Goal: Contribute content: Contribute content

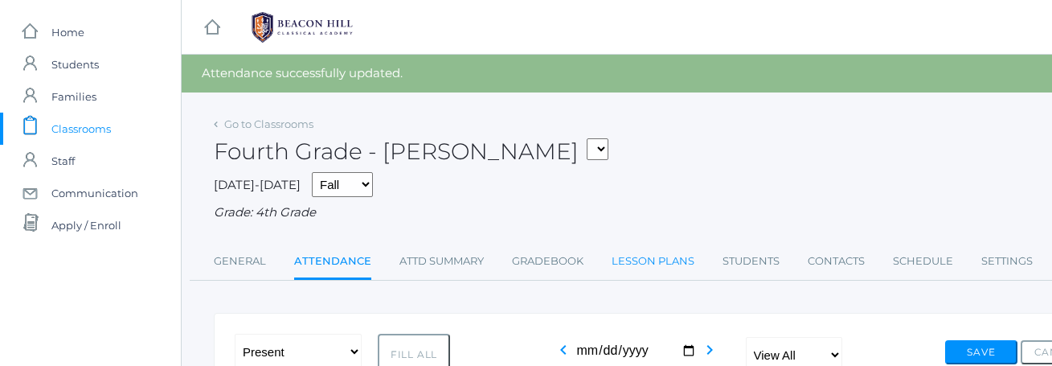
click at [631, 256] on link "Lesson Plans" at bounding box center [652, 261] width 83 height 32
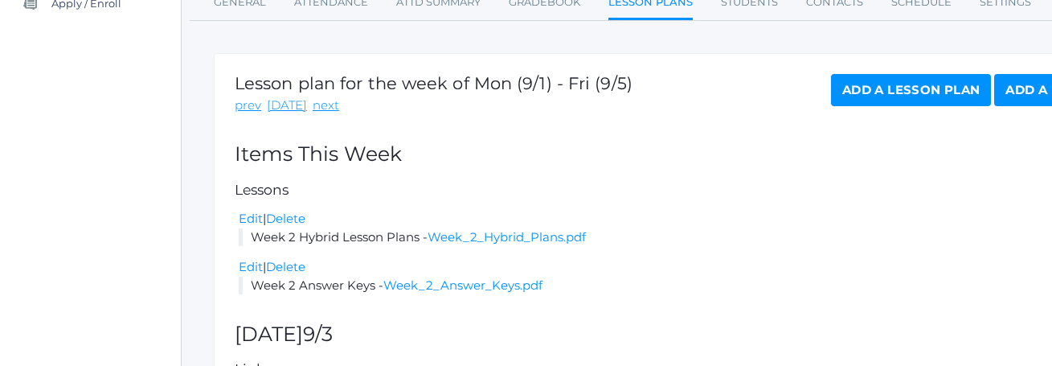
scroll to position [198, 0]
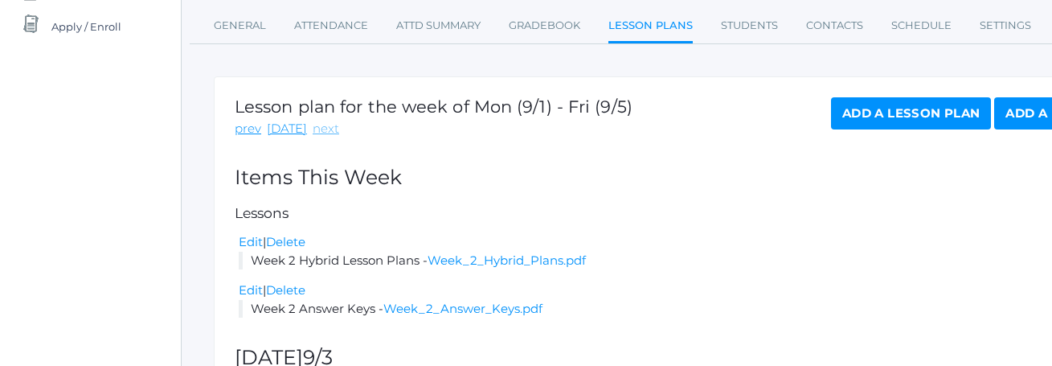
click at [321, 126] on link "next" at bounding box center [325, 129] width 27 height 18
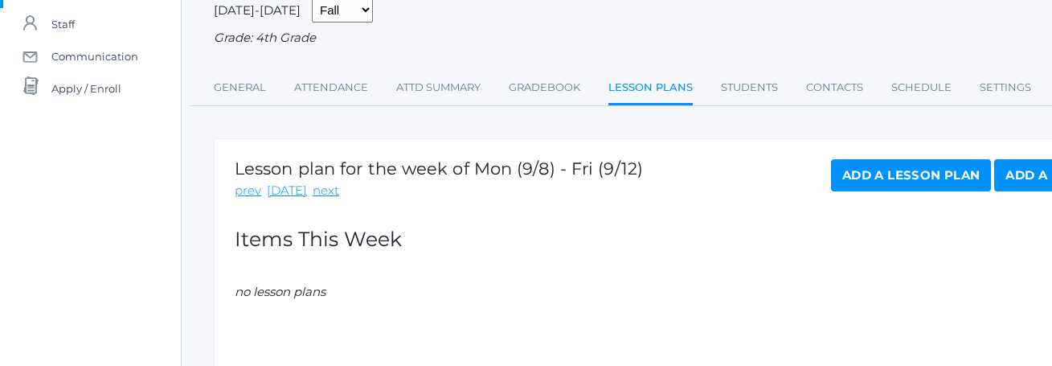
scroll to position [143, 0]
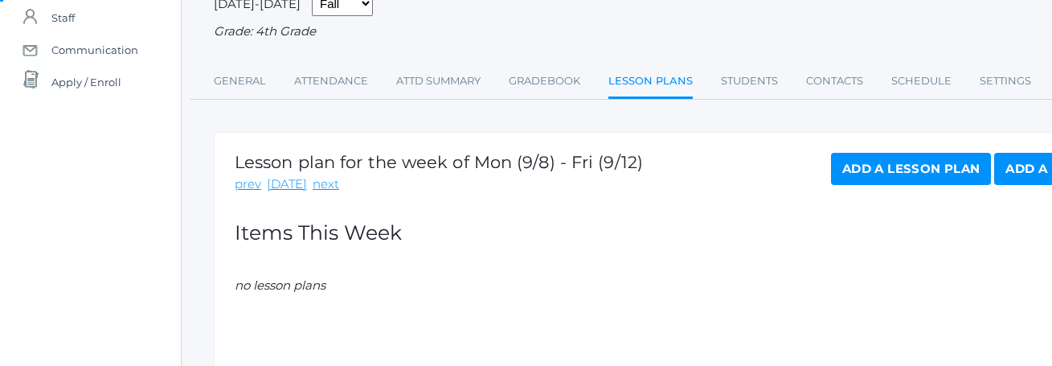
click at [912, 169] on link "Add a Lesson Plan" at bounding box center [911, 169] width 160 height 32
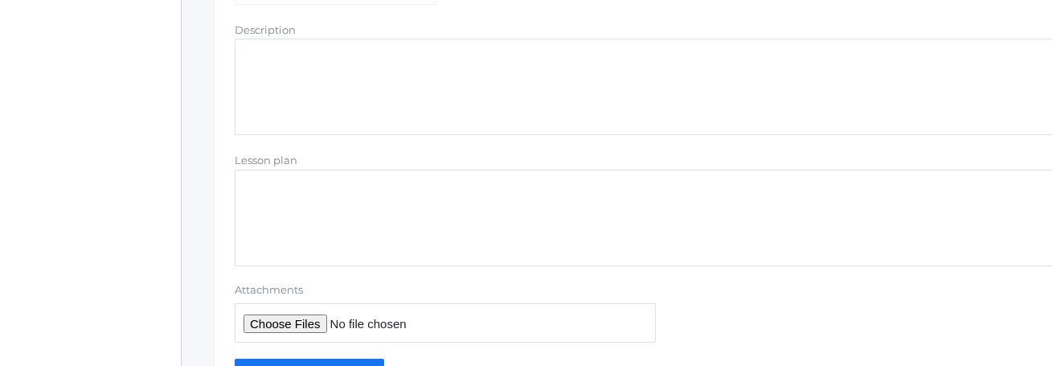
scroll to position [472, 0]
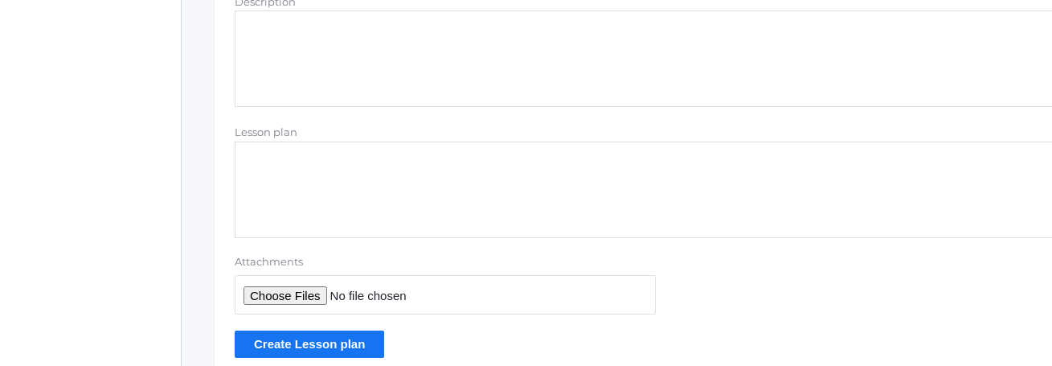
click at [326, 47] on textarea "Description" at bounding box center [664, 58] width 858 height 96
type textarea "Week 3 Hybrid Lesson Plans"
click at [305, 296] on input "Attachments" at bounding box center [445, 294] width 421 height 39
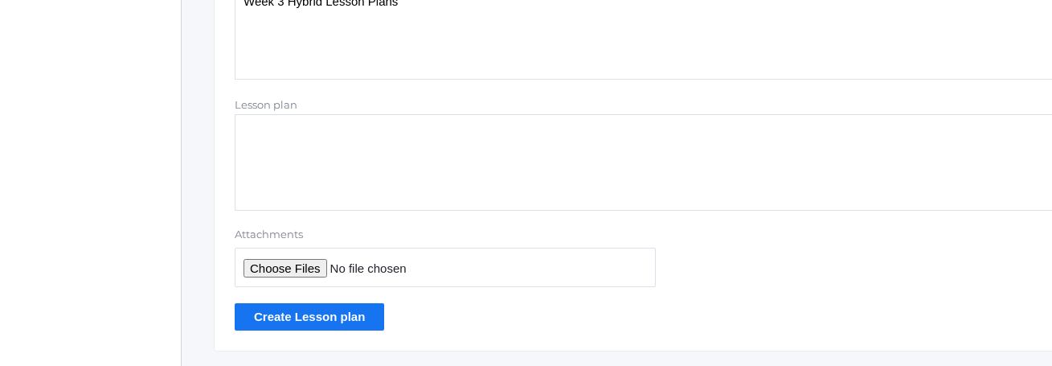
scroll to position [506, 0]
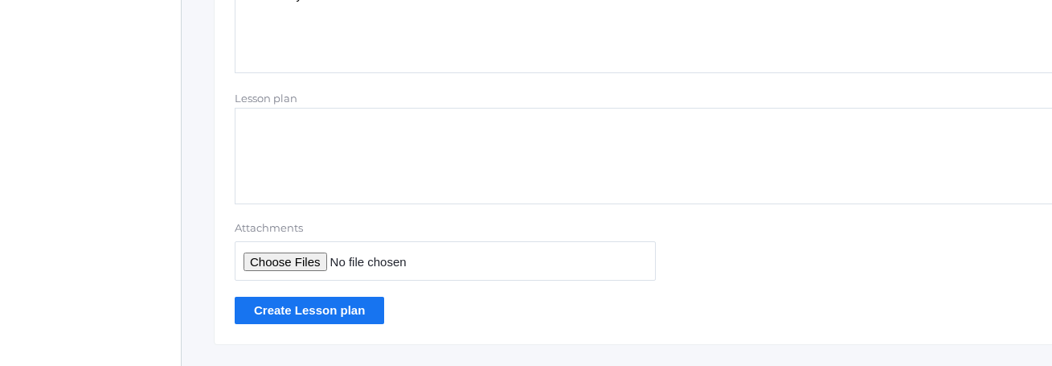
type input "C:\fakepath\Week 3 Hybrid Plans.pdf"
click at [312, 315] on input "Create Lesson plan" at bounding box center [309, 309] width 149 height 27
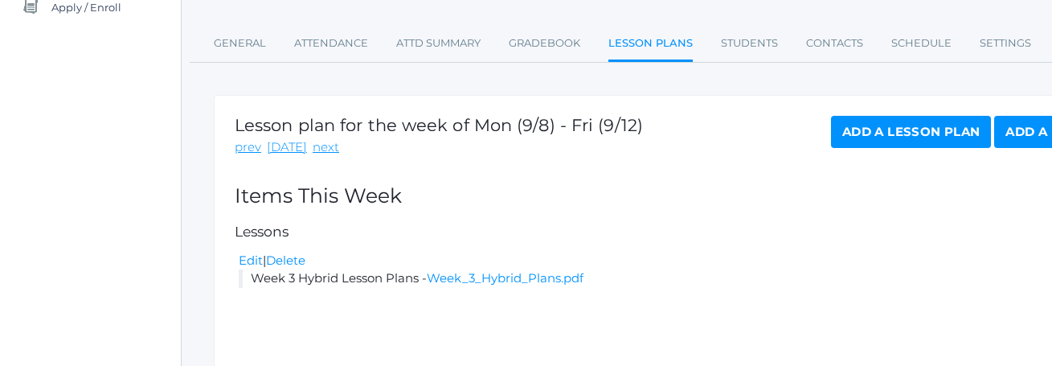
scroll to position [326, 0]
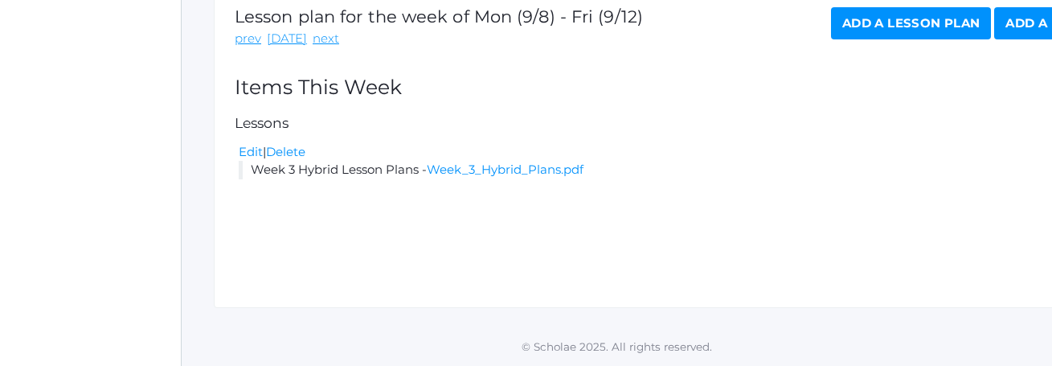
click at [916, 26] on link "Add a Lesson Plan" at bounding box center [911, 23] width 160 height 32
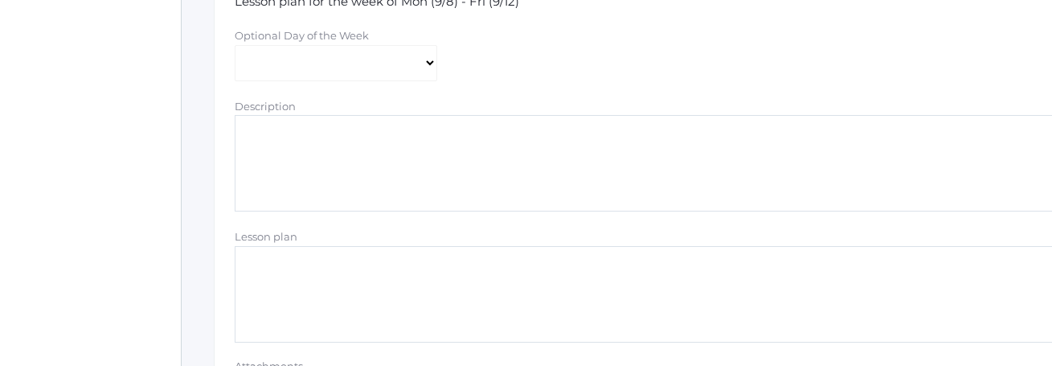
scroll to position [373, 0]
click at [313, 139] on textarea "Description" at bounding box center [664, 158] width 858 height 96
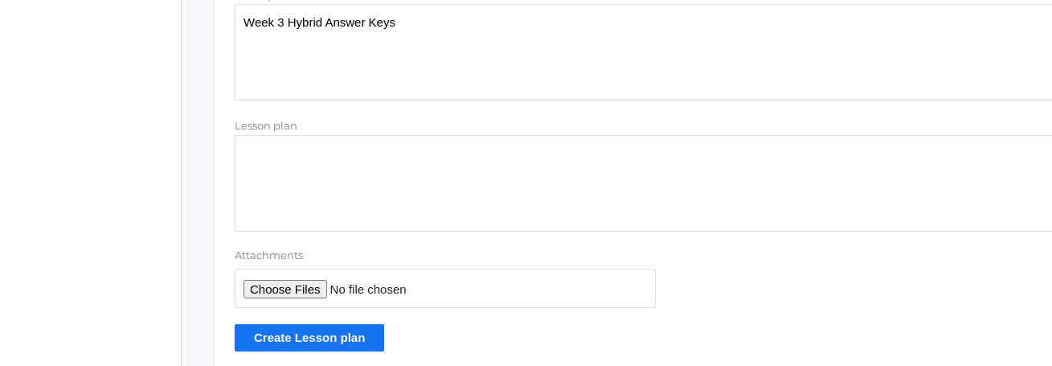
scroll to position [543, 0]
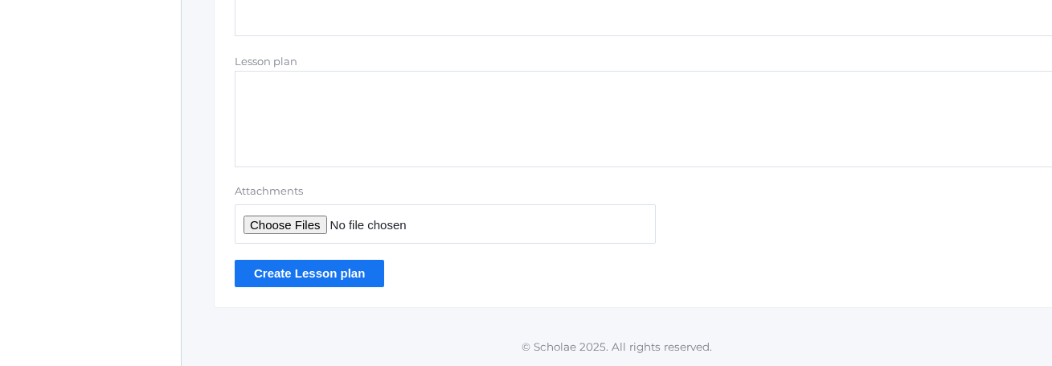
type textarea "Week 3 Hybrid Answer Keys"
type input "C:\fakepath\Week 3 Hybrid Answer Keys.pdf"
click at [319, 273] on input "Create Lesson plan" at bounding box center [309, 272] width 149 height 27
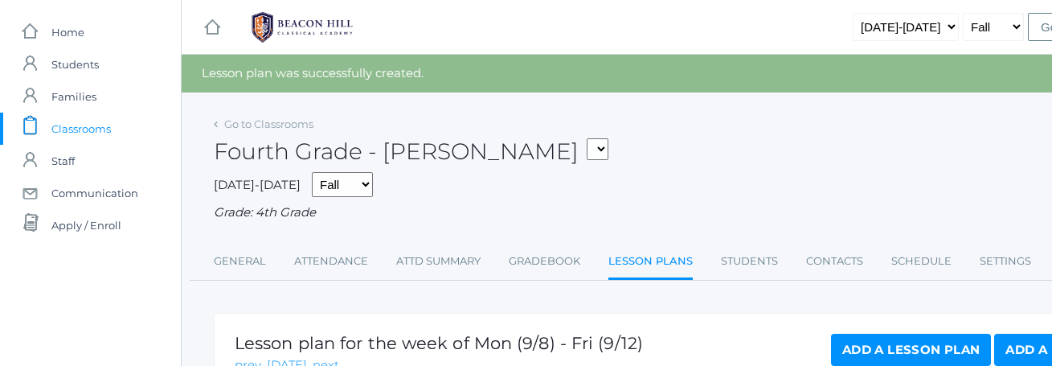
click at [88, 126] on span "Classrooms" at bounding box center [80, 128] width 59 height 32
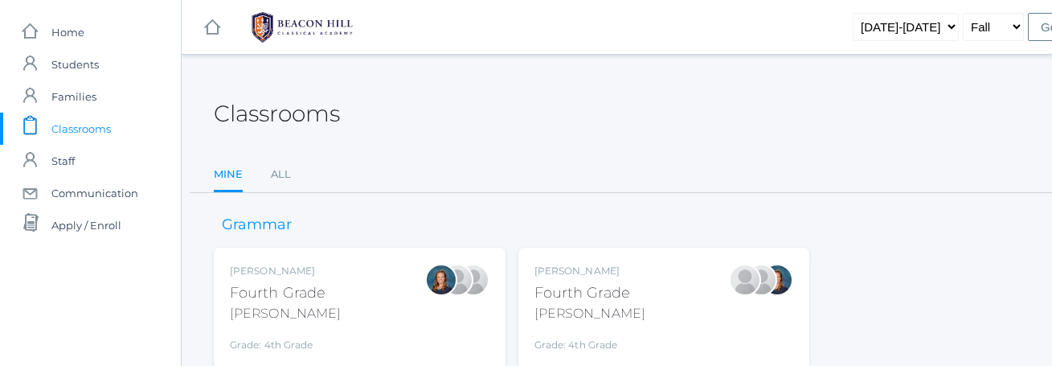
click at [573, 280] on div "Lydia Chaffin Fourth Grade Chaffin Grade: 4th Grade 04LA" at bounding box center [589, 307] width 111 height 88
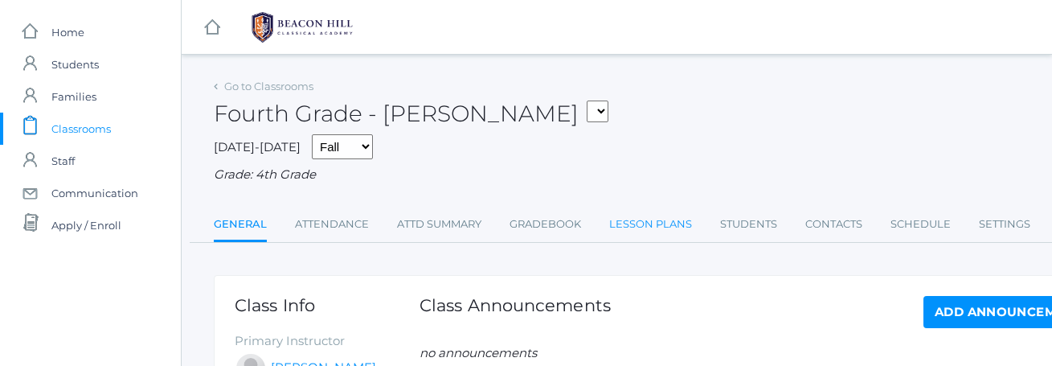
click at [631, 226] on link "Lesson Plans" at bounding box center [650, 224] width 83 height 32
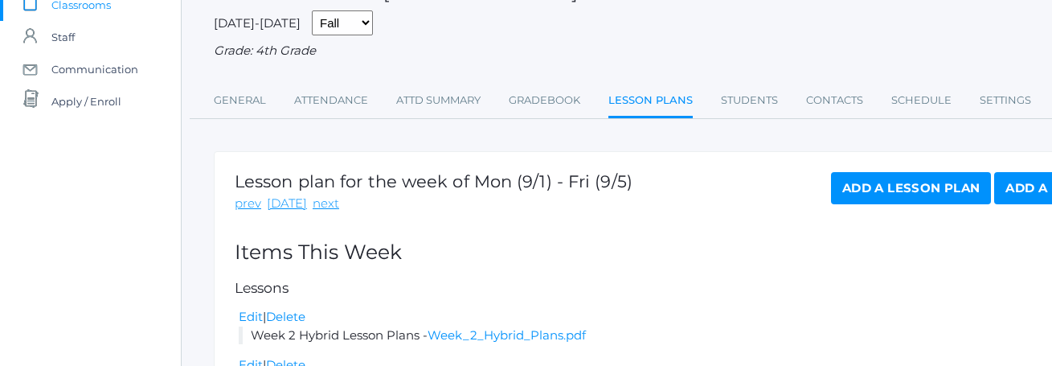
scroll to position [138, 0]
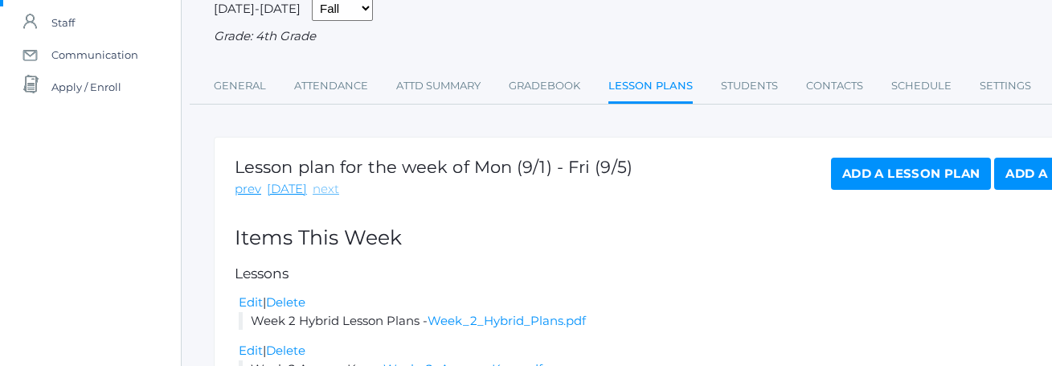
click at [323, 187] on link "next" at bounding box center [325, 189] width 27 height 18
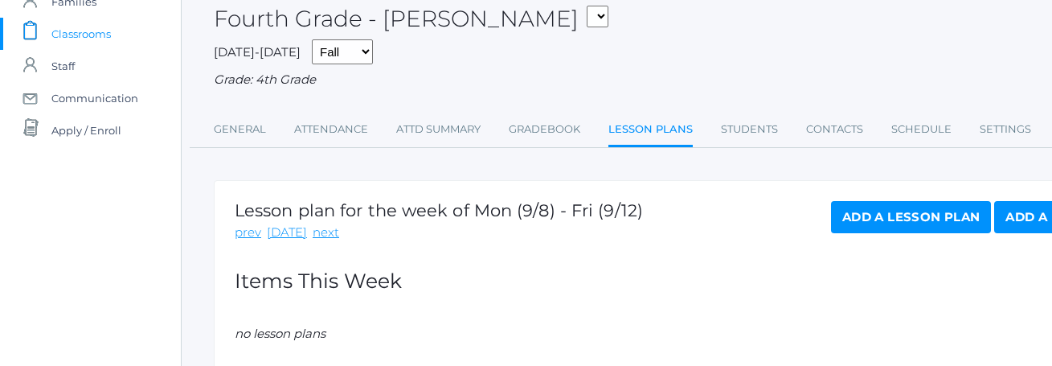
scroll to position [141, 0]
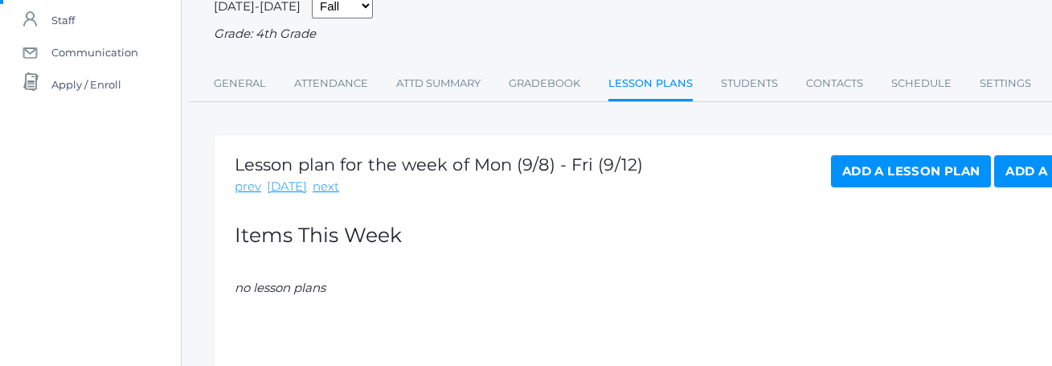
click at [893, 170] on link "Add a Lesson Plan" at bounding box center [911, 171] width 160 height 32
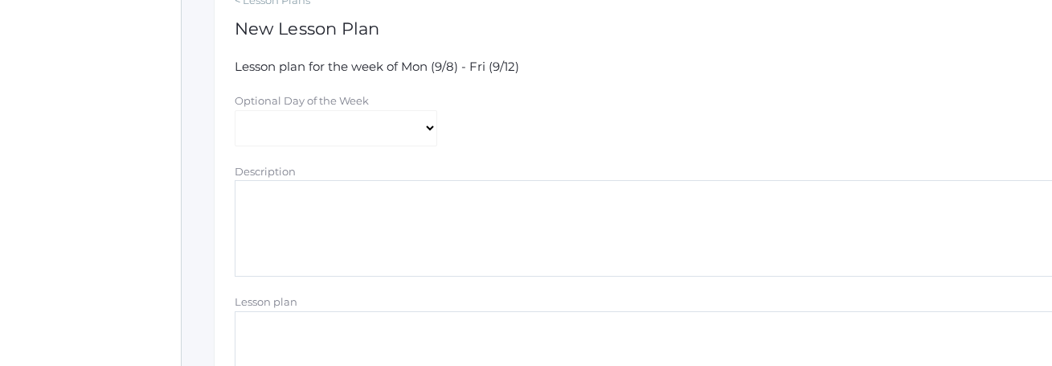
scroll to position [304, 0]
click at [291, 222] on textarea "Description" at bounding box center [664, 227] width 858 height 96
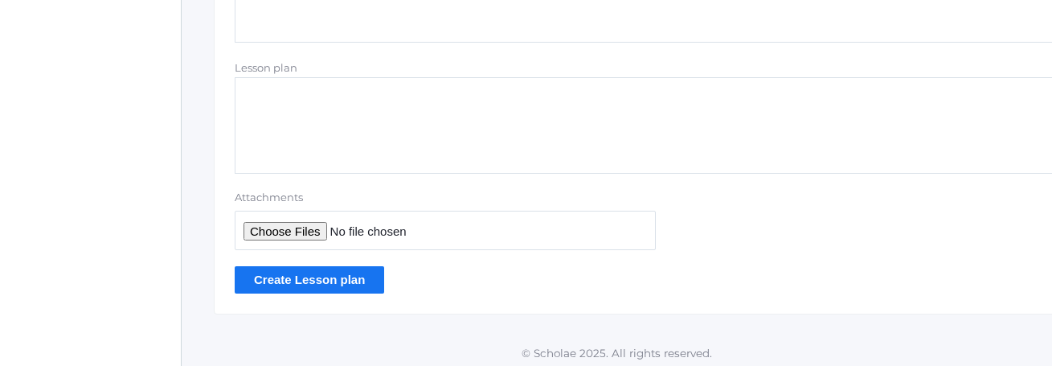
scroll to position [543, 0]
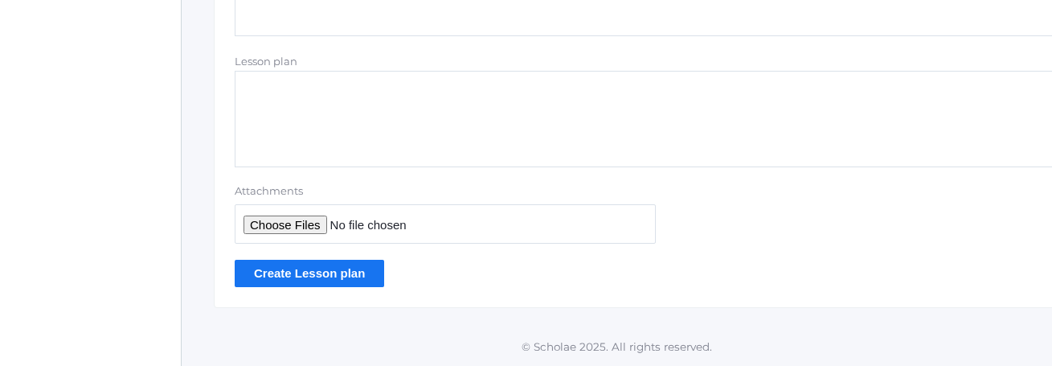
type textarea "Week 3 Hybrid Lesson Plans"
type input "C:\fakepath\Week 3 Hybrid Plans.pdf"
click at [313, 277] on input "Create Lesson plan" at bounding box center [309, 272] width 149 height 27
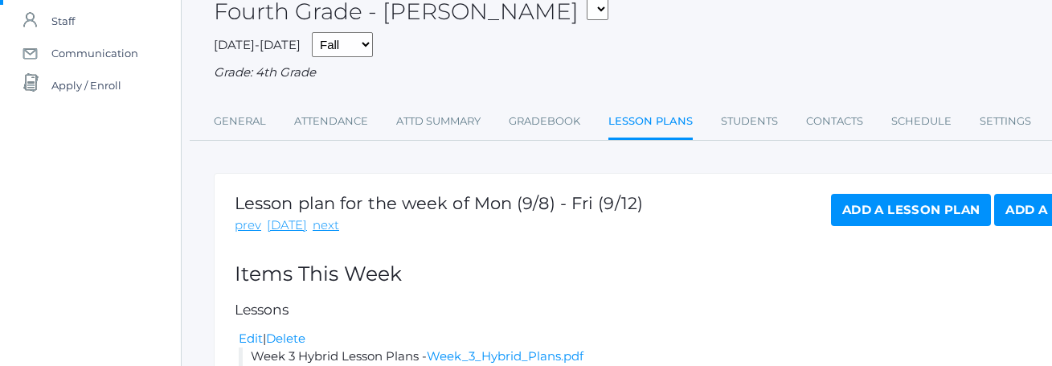
scroll to position [142, 0]
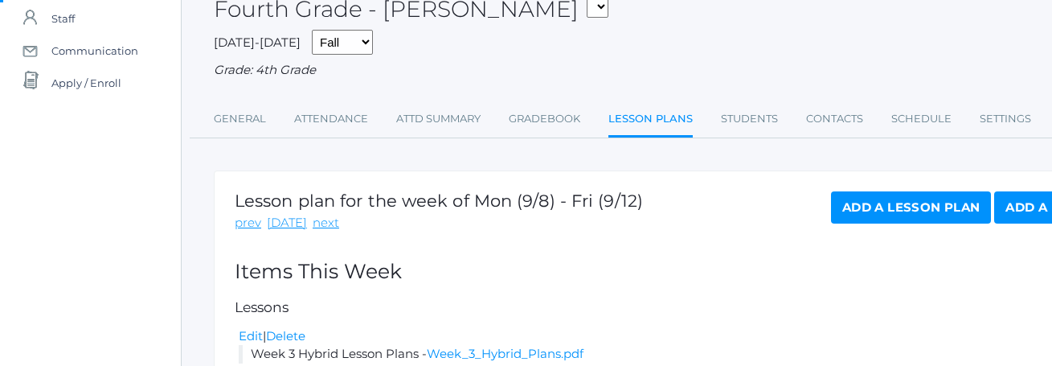
click at [880, 207] on link "Add a Lesson Plan" at bounding box center [911, 207] width 160 height 32
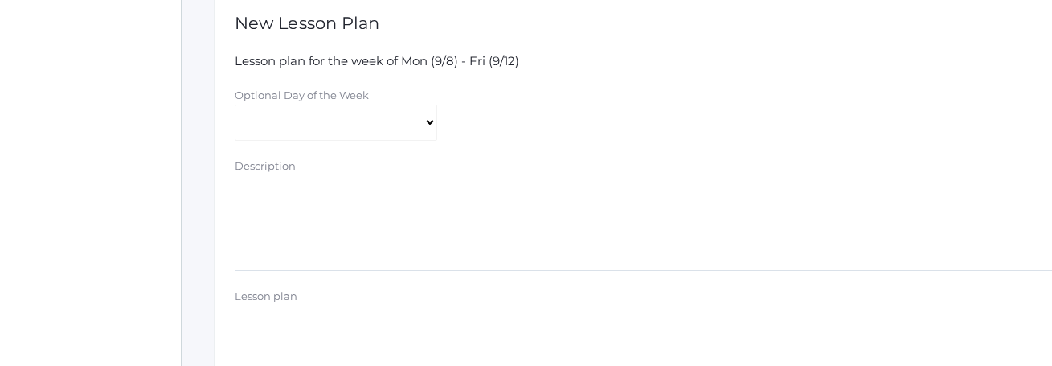
scroll to position [322, 0]
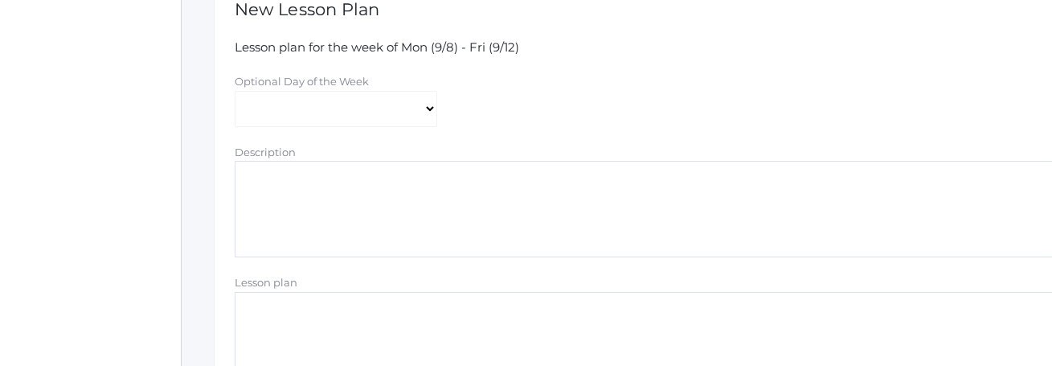
click at [521, 213] on textarea "Description" at bounding box center [664, 209] width 858 height 96
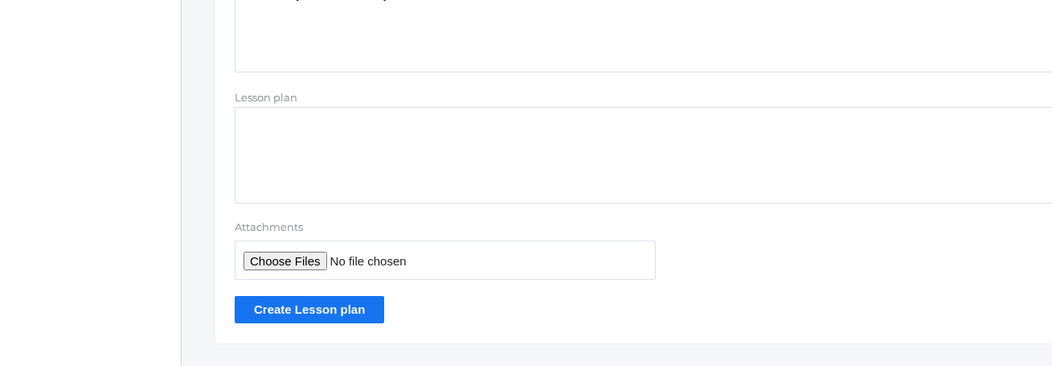
scroll to position [509, 0]
type textarea "Week 3 Hybrid Answer Keys"
type input "C:\fakepath\Week 3 Hybrid Answer Keys.pdf"
click at [314, 310] on input "Create Lesson plan" at bounding box center [309, 307] width 149 height 27
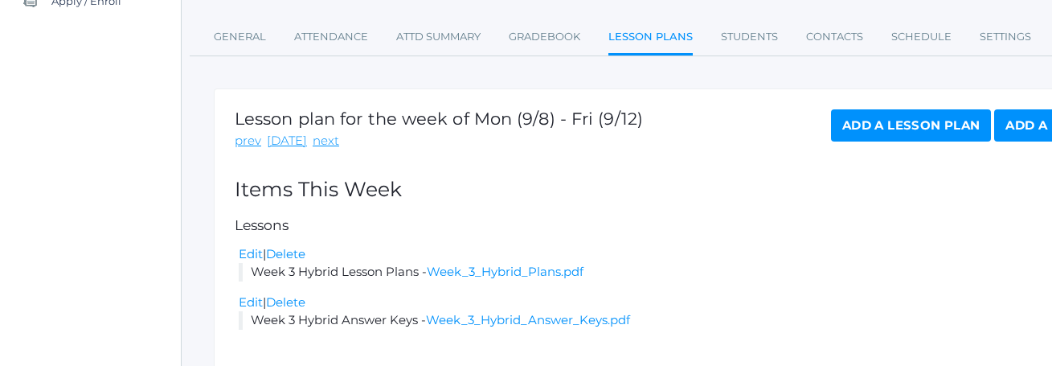
scroll to position [326, 0]
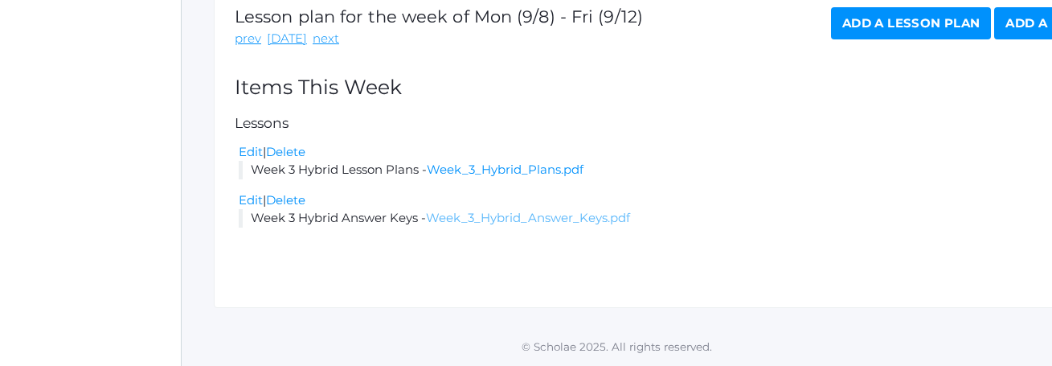
click at [499, 218] on link "Week_3_Hybrid_Answer_Keys.pdf" at bounding box center [528, 217] width 204 height 15
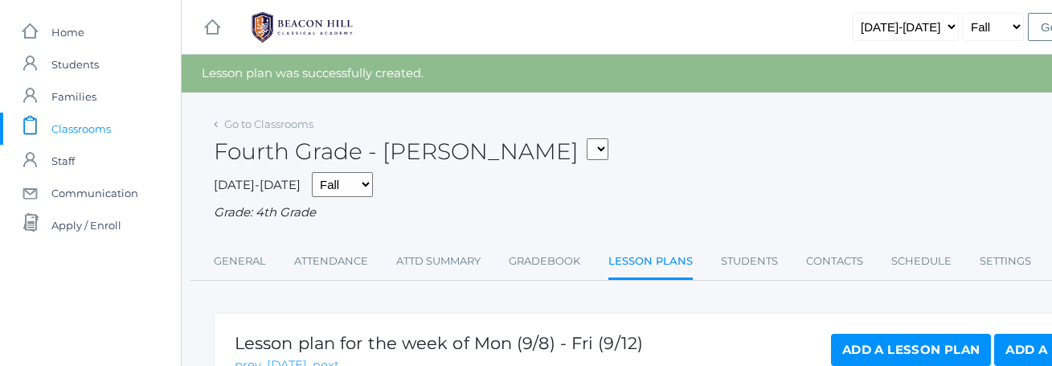
click at [65, 127] on span "Classrooms" at bounding box center [80, 128] width 59 height 32
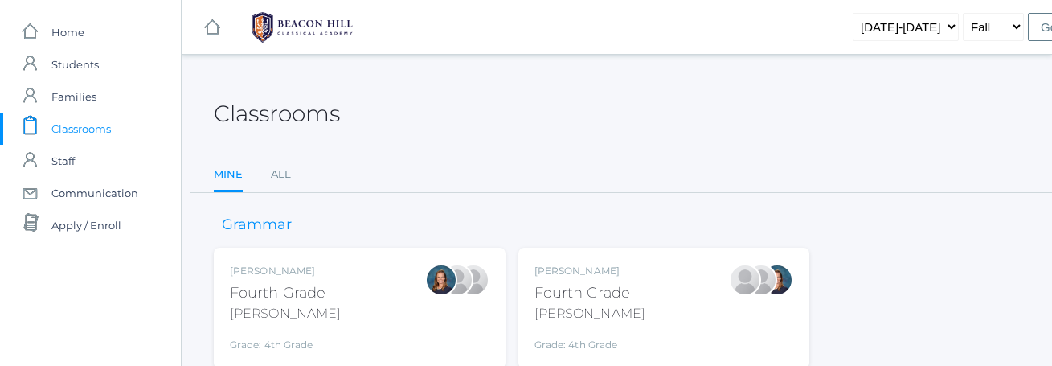
click at [353, 301] on div "[PERSON_NAME] Fourth Grade [PERSON_NAME] Grade: 4th Grade 04LA" at bounding box center [359, 307] width 259 height 88
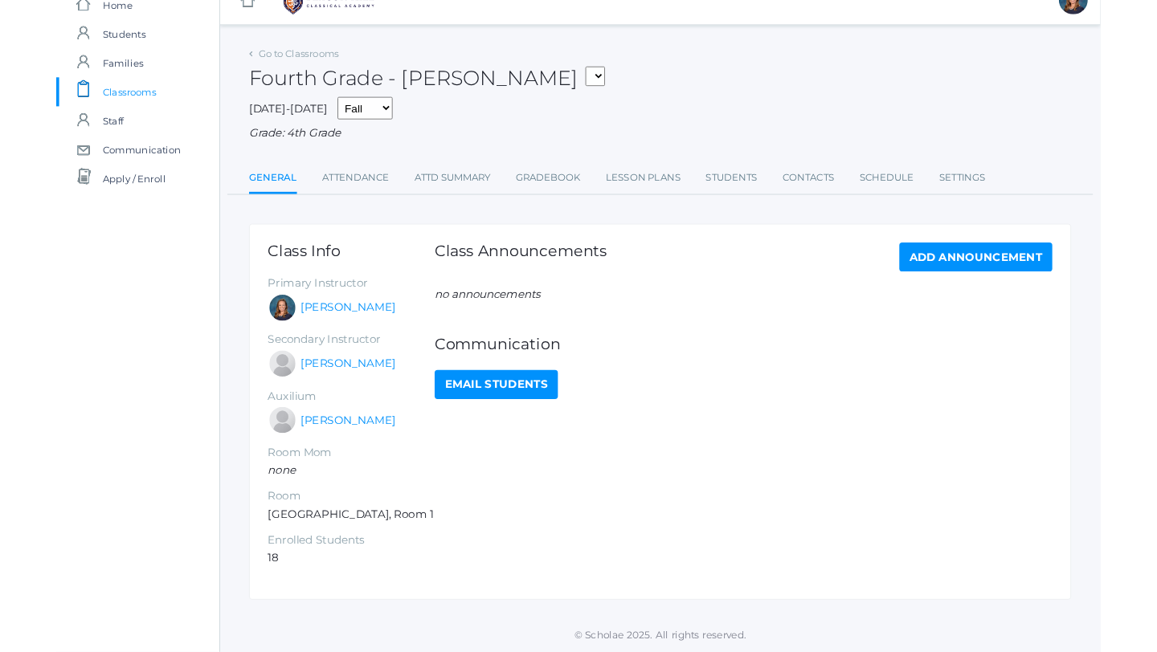
scroll to position [97, 0]
